Goal: Information Seeking & Learning: Learn about a topic

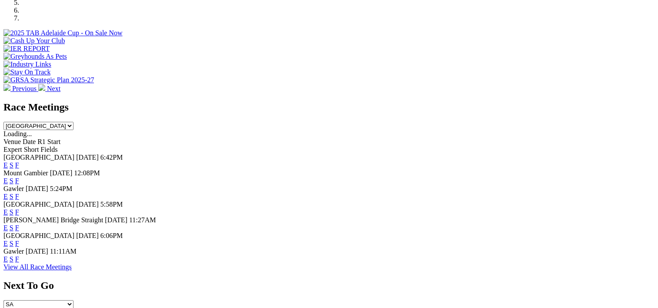
scroll to position [320, 0]
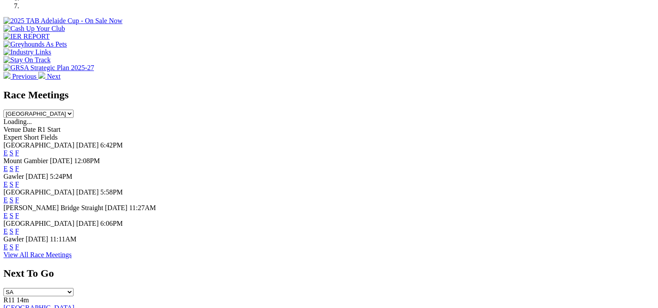
click at [19, 149] on link "F" at bounding box center [17, 152] width 4 height 7
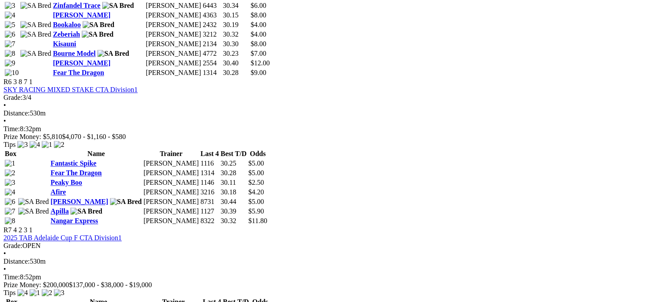
scroll to position [1194, 0]
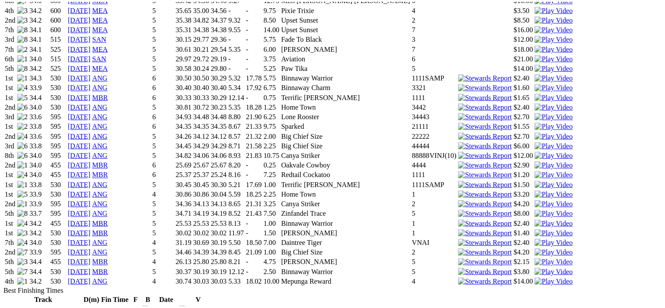
scroll to position [851, 0]
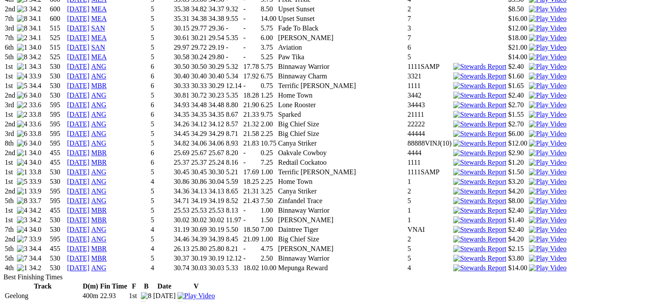
click at [529, 264] on img at bounding box center [547, 268] width 37 height 8
